Goal: Task Accomplishment & Management: Manage account settings

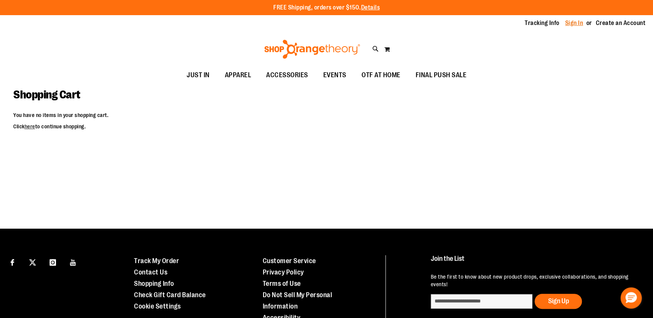
type input "**********"
click at [575, 25] on link "Sign In" at bounding box center [574, 23] width 18 height 8
